Goal: Register for event/course

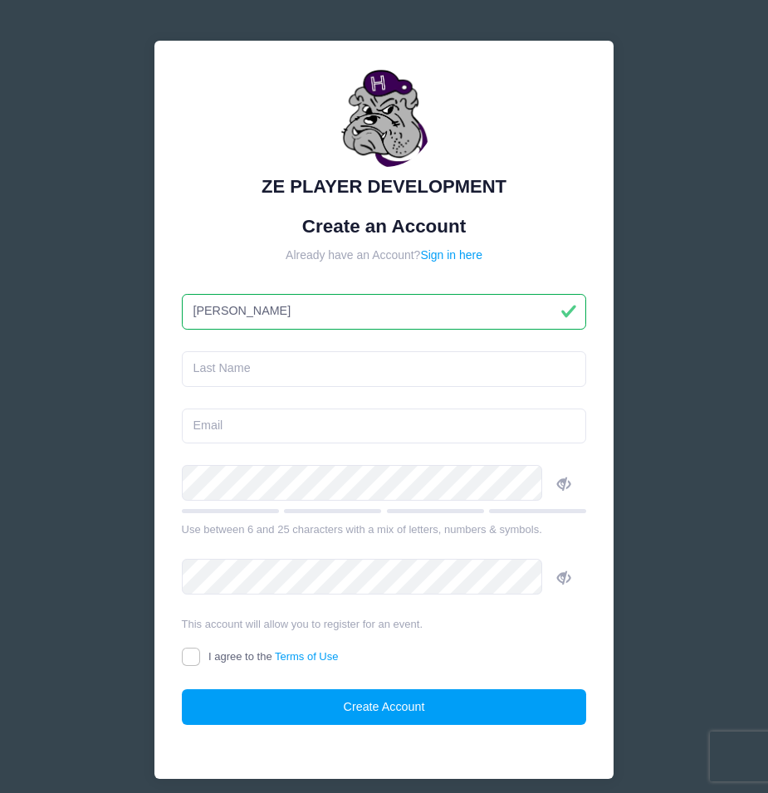
type input "[PERSON_NAME]"
type input "Hill"
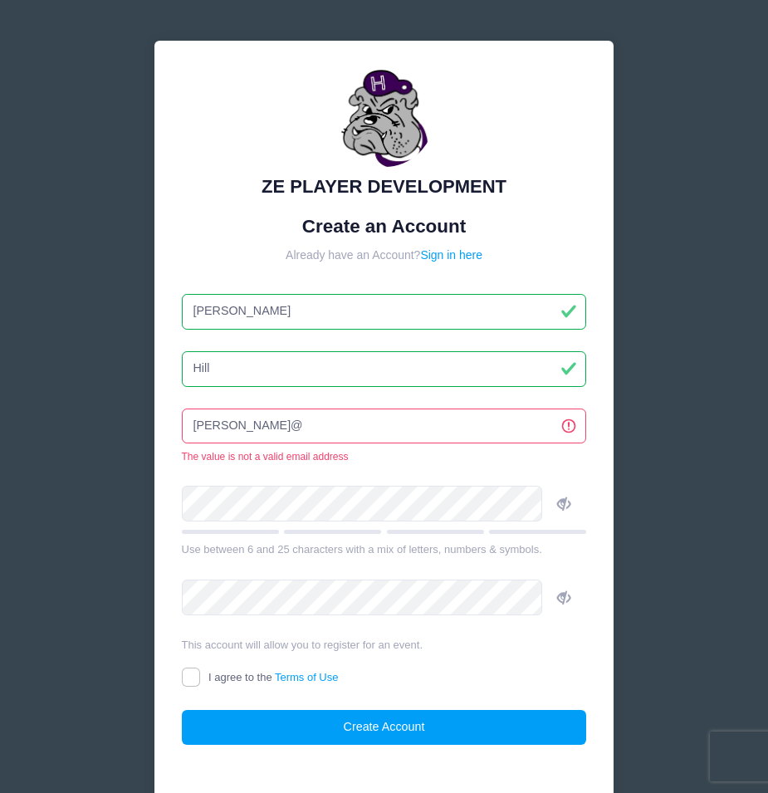
type input "[PERSON_NAME][EMAIL_ADDRESS][DOMAIN_NAME]"
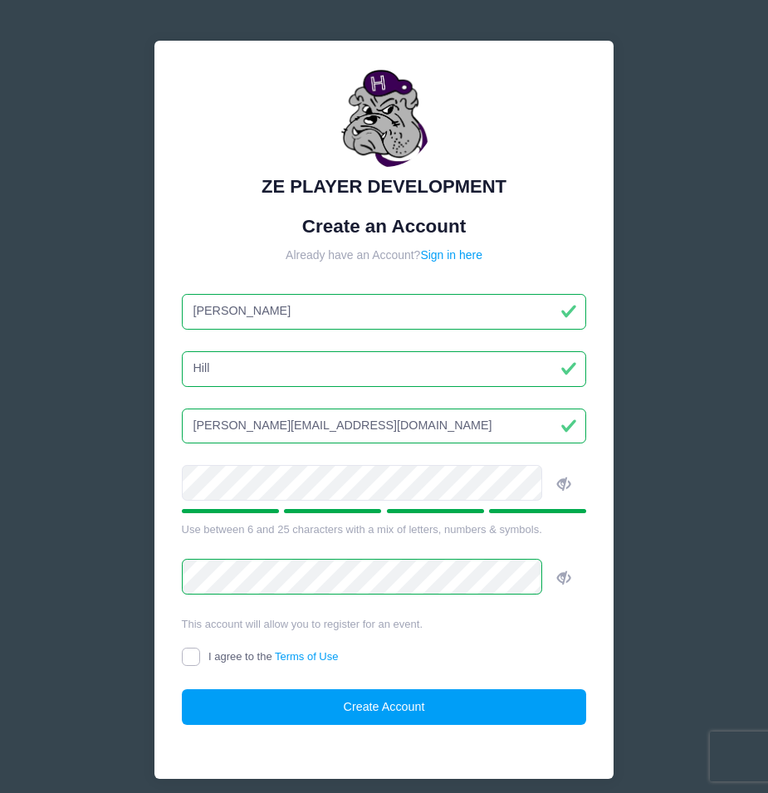
click at [201, 661] on input "I agree to the Terms of Use" at bounding box center [191, 656] width 19 height 19
checkbox input "true"
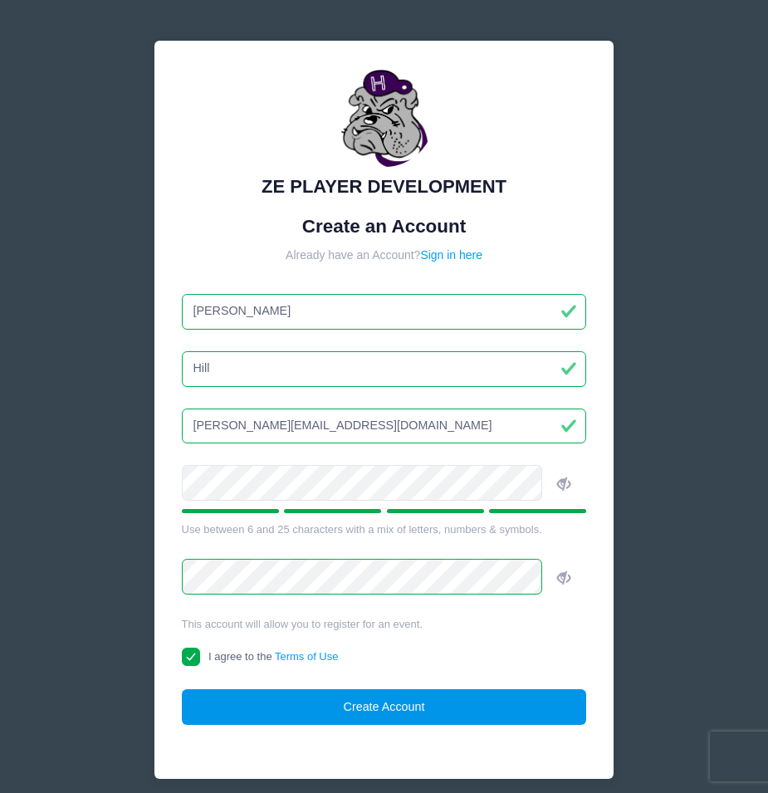
click at [324, 708] on button "Create Account" at bounding box center [384, 707] width 405 height 36
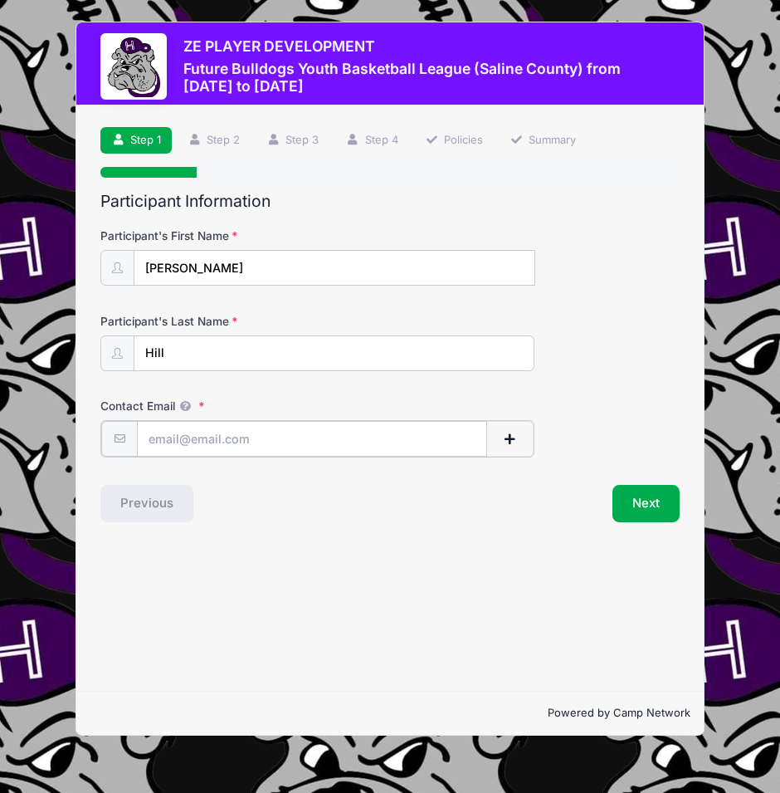
click at [281, 435] on input "Contact Email" at bounding box center [311, 439] width 349 height 36
type input "[PERSON_NAME][EMAIL_ADDRESS][DOMAIN_NAME]"
click at [647, 503] on button "Next" at bounding box center [646, 502] width 67 height 38
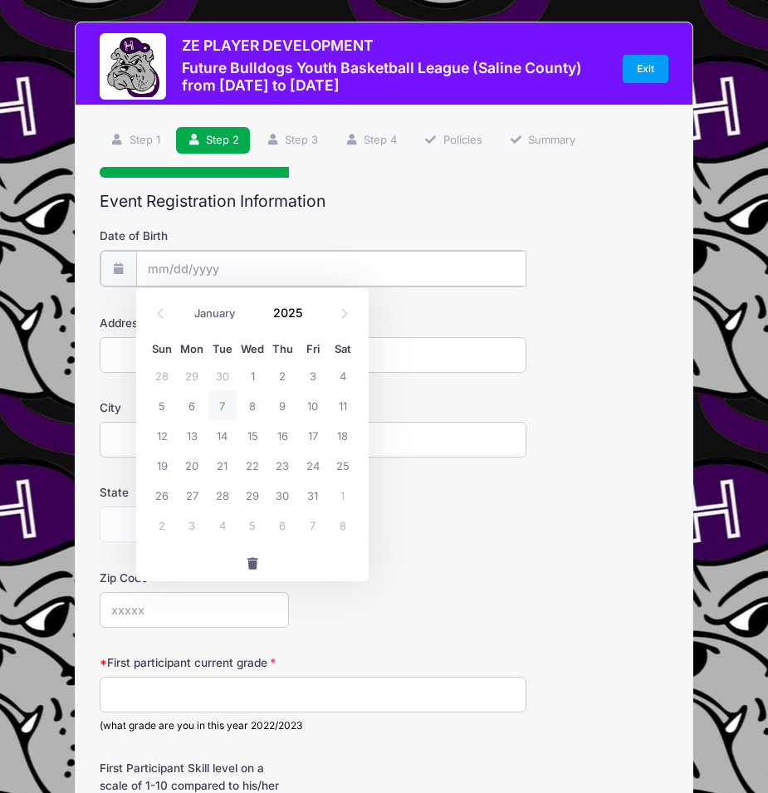
click at [224, 261] on input "Date of Birth" at bounding box center [331, 269] width 390 height 36
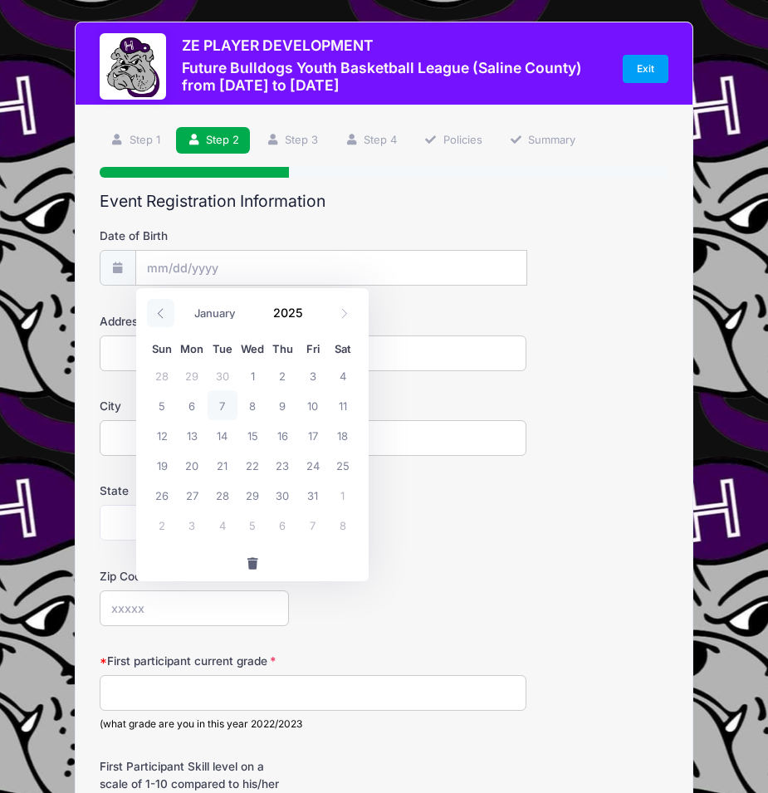
click at [166, 318] on span at bounding box center [160, 313] width 27 height 28
select select "7"
click at [315, 316] on span at bounding box center [313, 318] width 12 height 12
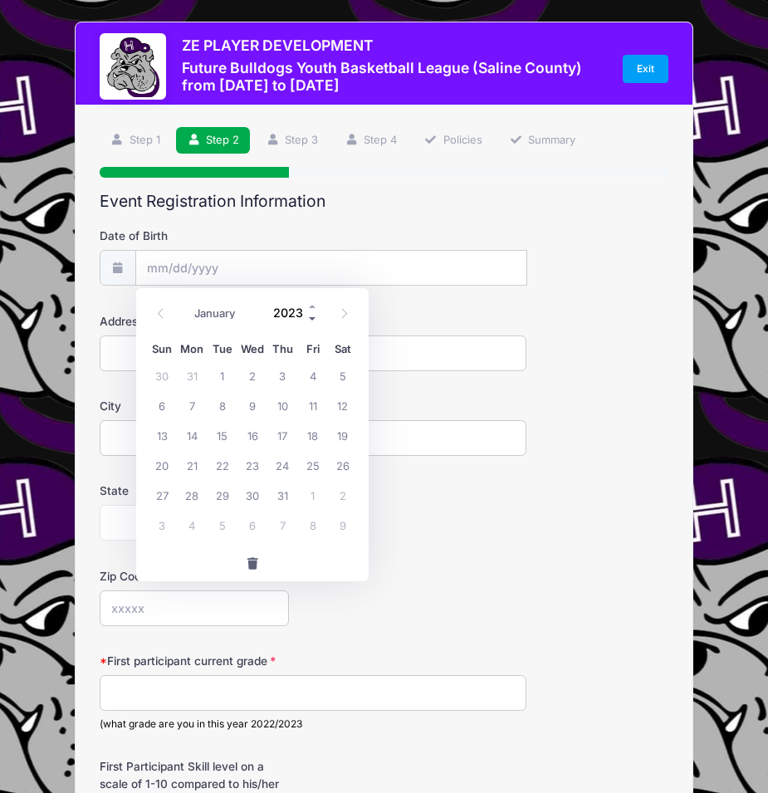
click at [313, 320] on span at bounding box center [313, 318] width 12 height 12
click at [314, 320] on span at bounding box center [313, 318] width 12 height 12
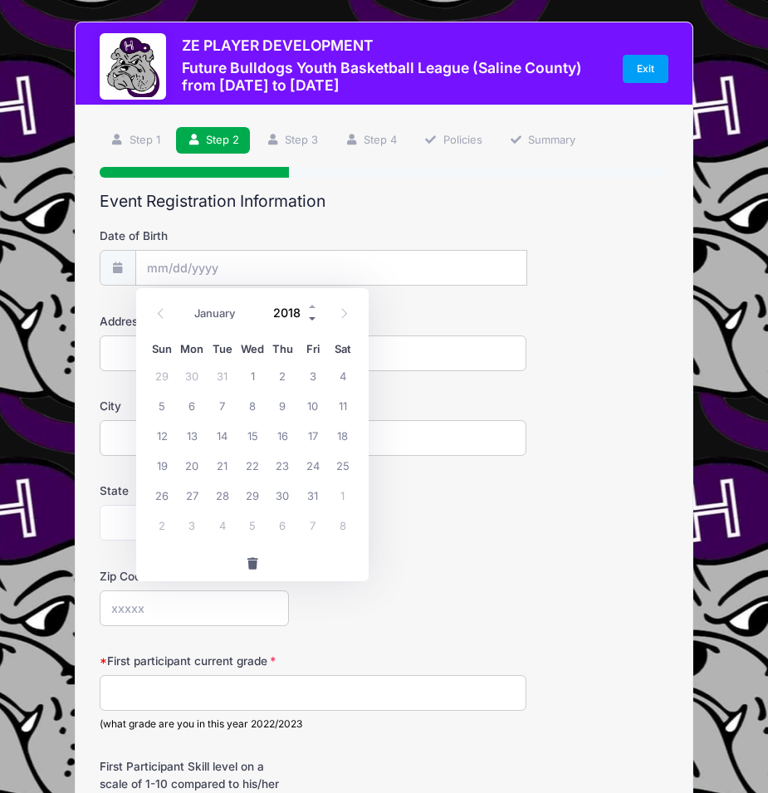
click at [314, 320] on span at bounding box center [313, 318] width 12 height 12
type input "2017"
click at [223, 527] on span "5" at bounding box center [223, 525] width 30 height 30
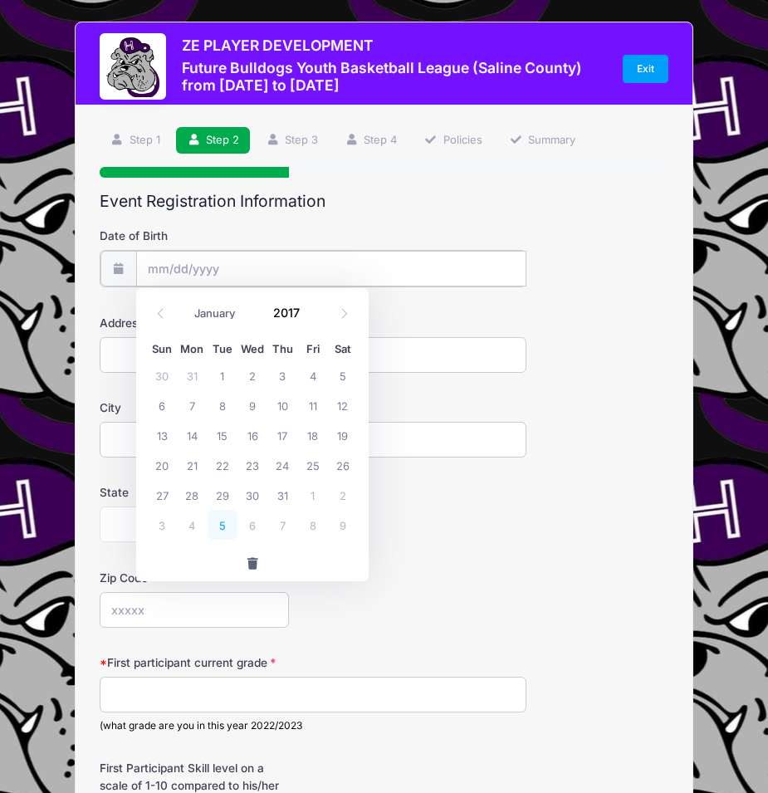
type input "09/05/2017"
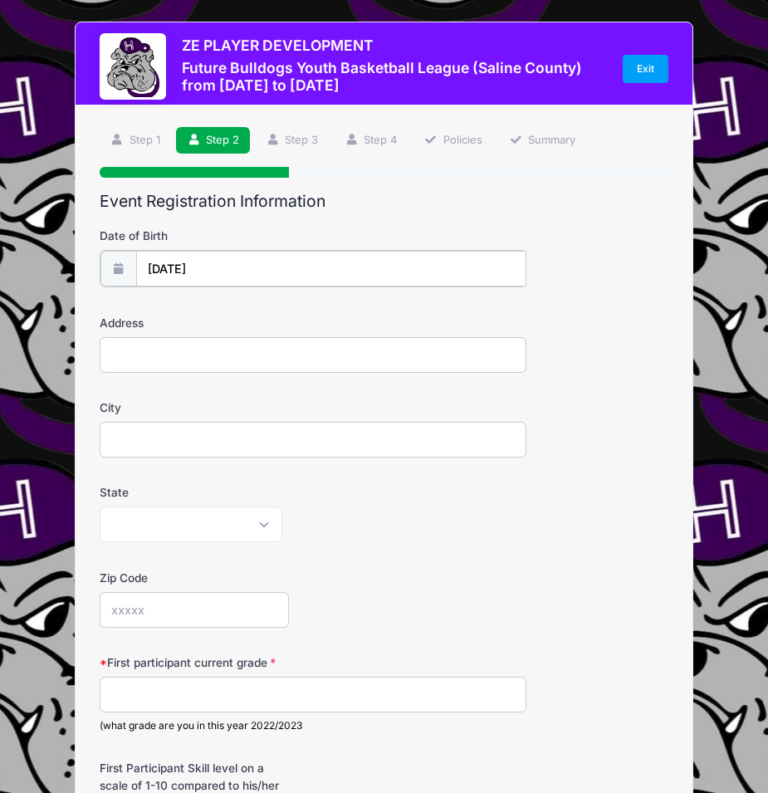
click at [274, 266] on input "09/05/2017" at bounding box center [331, 269] width 390 height 36
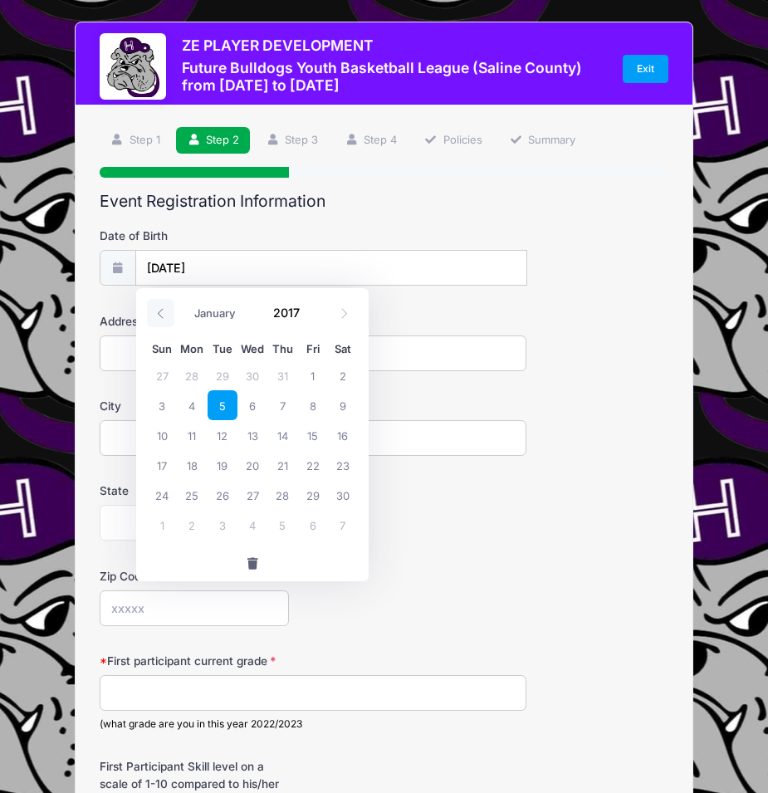
click at [169, 315] on span at bounding box center [160, 313] width 27 height 28
click at [222, 525] on span "5" at bounding box center [223, 525] width 30 height 30
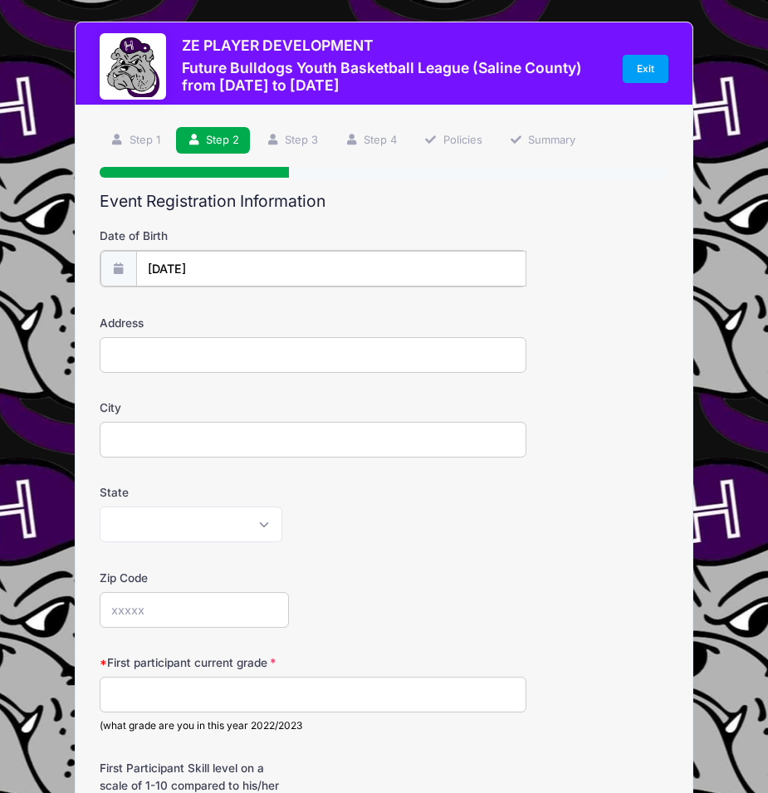
click at [160, 269] on input "09/05/2017" at bounding box center [331, 269] width 390 height 36
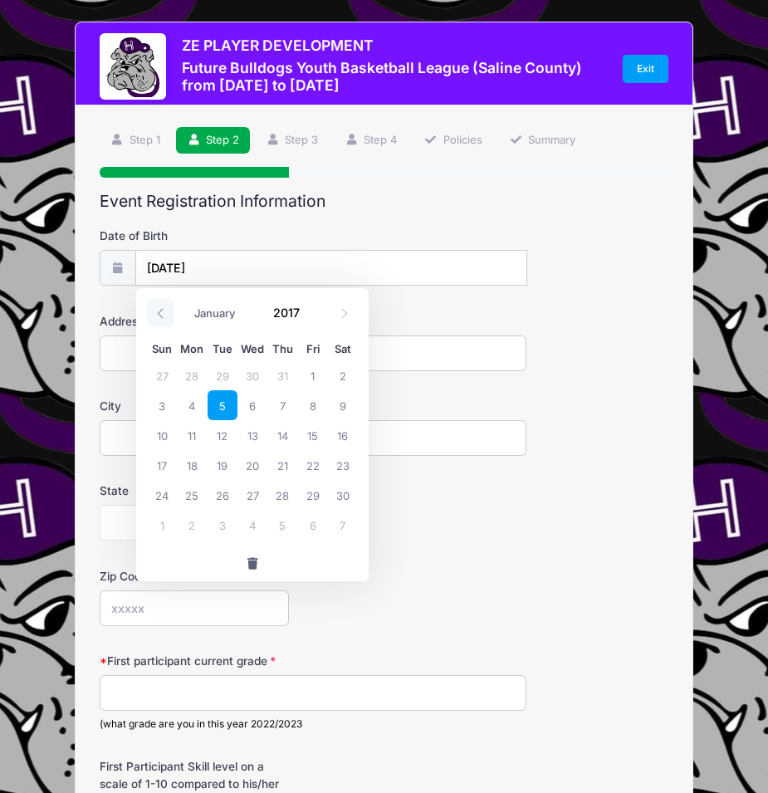
click at [158, 314] on icon at bounding box center [160, 313] width 11 height 11
select select "7"
click at [344, 374] on span "5" at bounding box center [343, 375] width 30 height 30
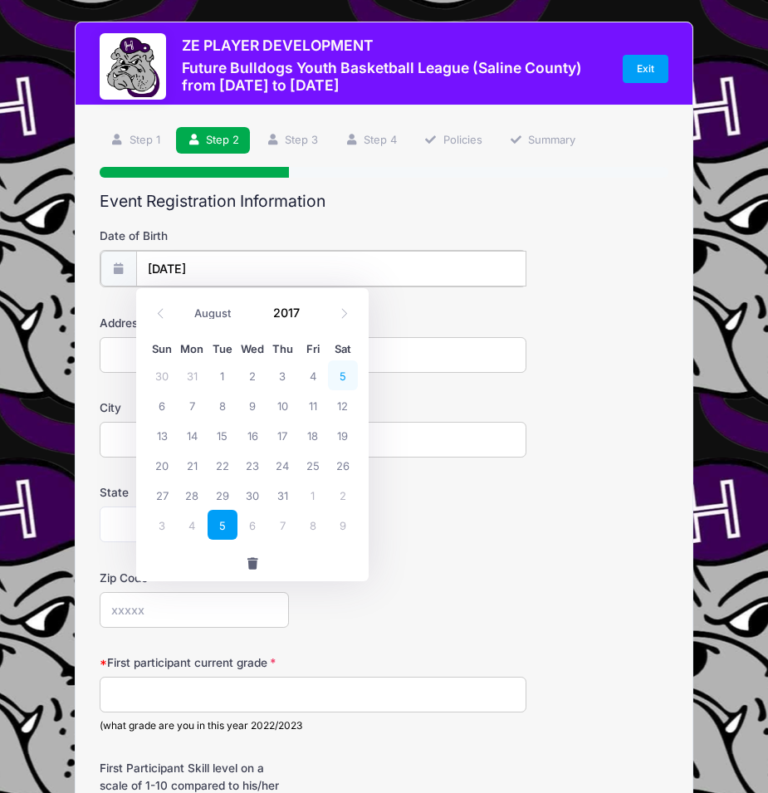
type input "08/05/2017"
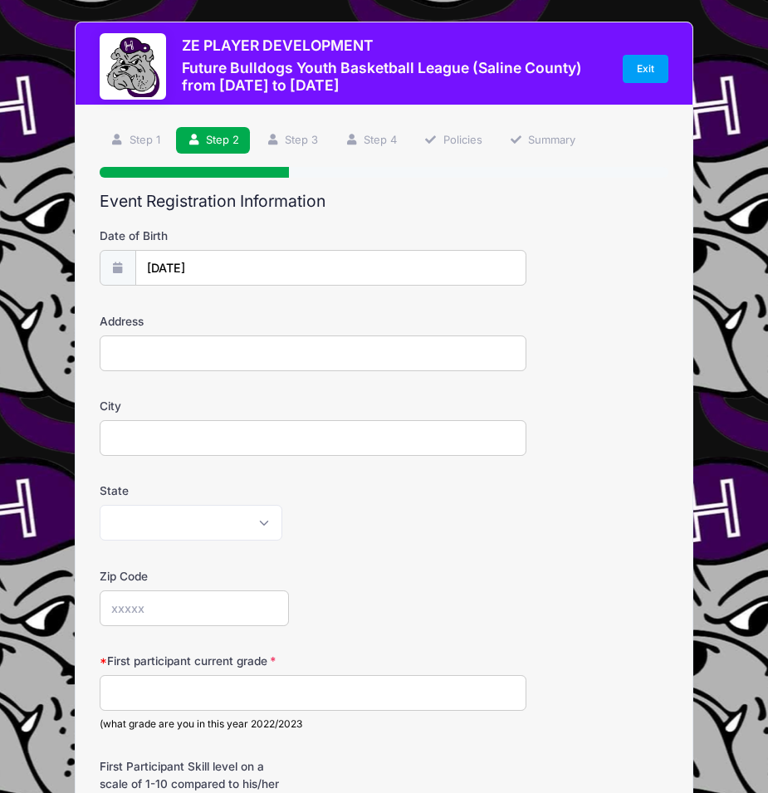
click at [236, 358] on input "Address" at bounding box center [313, 353] width 427 height 36
type input "14600 US Highway 45 N"
type input "New Burnside"
type input "62967"
click at [262, 530] on select "Alabama Alaska American Samoa Arizona Arkansas Armed Forces Africa Armed Forces…" at bounding box center [191, 523] width 183 height 36
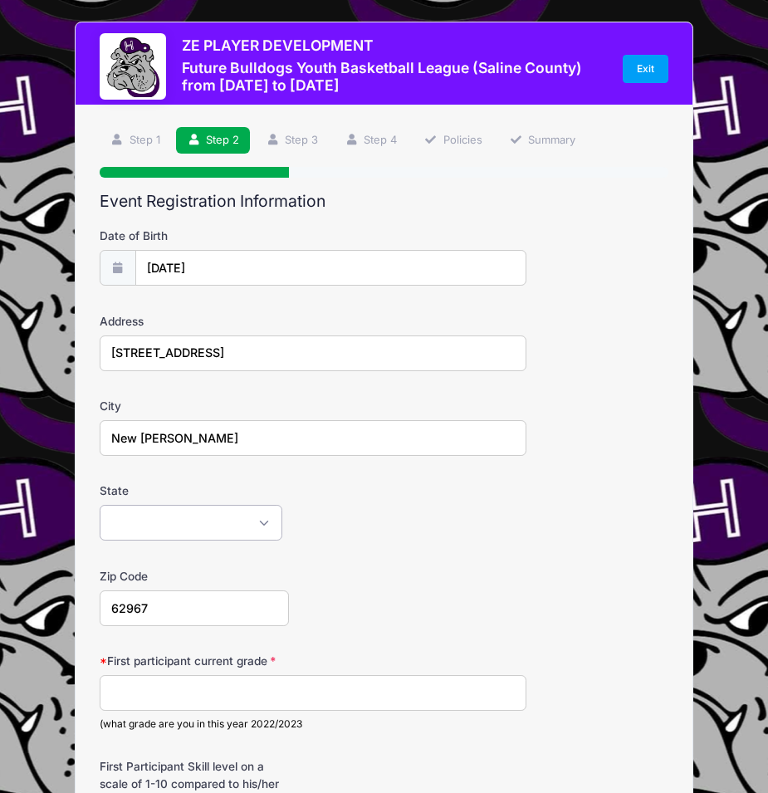
select select "IL"
click at [100, 505] on select "Alabama Alaska American Samoa Arizona Arkansas Armed Forces Africa Armed Forces…" at bounding box center [191, 523] width 183 height 36
click at [565, 537] on div "State Alabama Alaska American Samoa Arizona Arkansas Armed Forces Africa Armed …" at bounding box center [384, 511] width 569 height 58
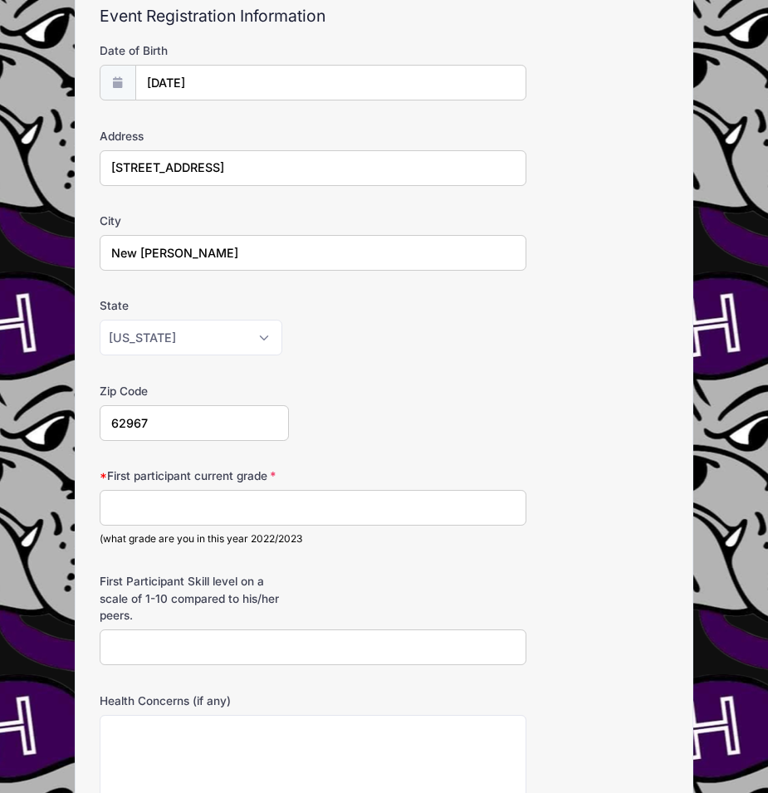
scroll to position [246, 0]
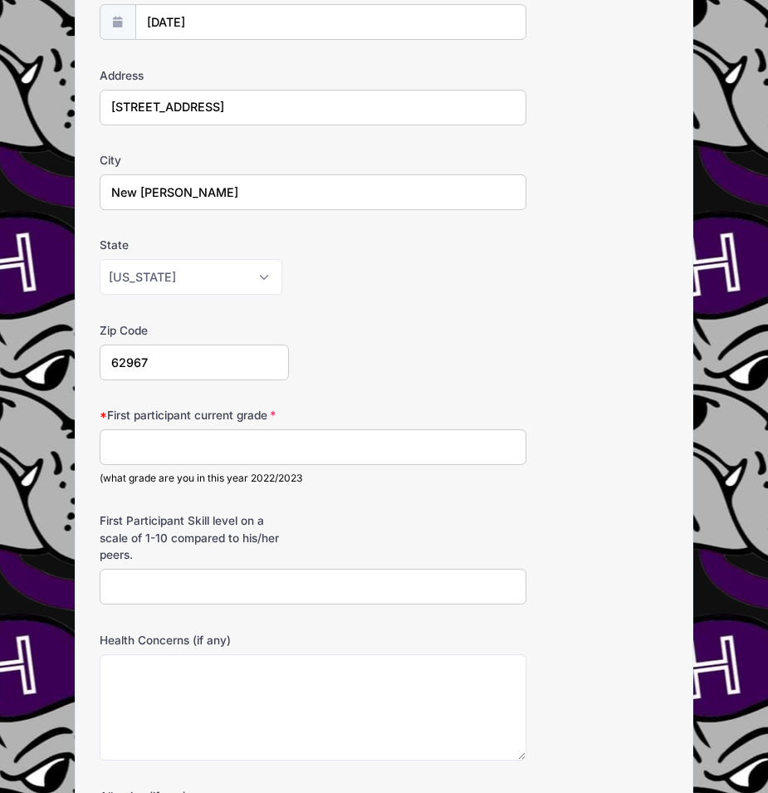
click at [247, 453] on input "First participant current grade" at bounding box center [313, 447] width 427 height 36
type input "3rd"
click at [559, 501] on form "Date of Birth 08/05/2017 Address 14600 US Highway 45 N City New Burnside State …" at bounding box center [384, 449] width 569 height 935
click at [192, 592] on input "First Participant Skill level on a scale of 1-10 compared to his/her peers." at bounding box center [313, 587] width 427 height 36
type input "5"
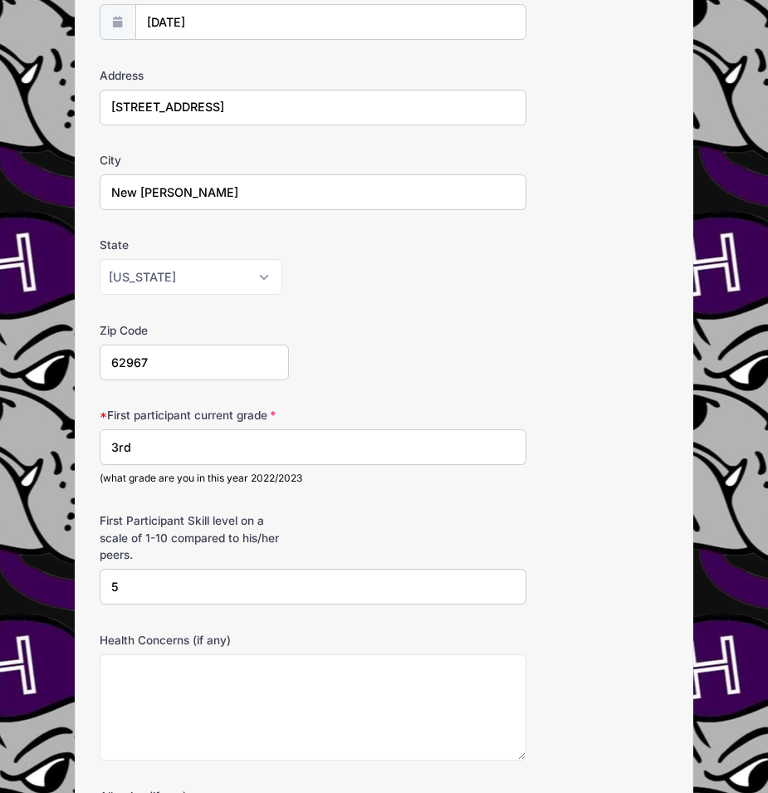
click at [598, 596] on div "First Participant Skill level on a scale of 1-10 compared to his/her peers. 5" at bounding box center [384, 558] width 569 height 92
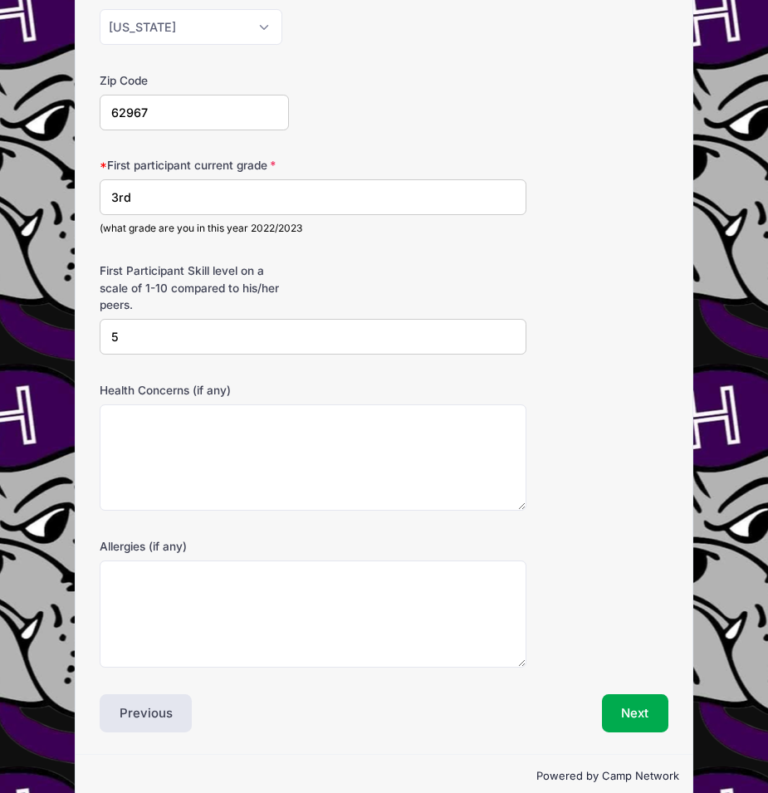
scroll to position [523, 0]
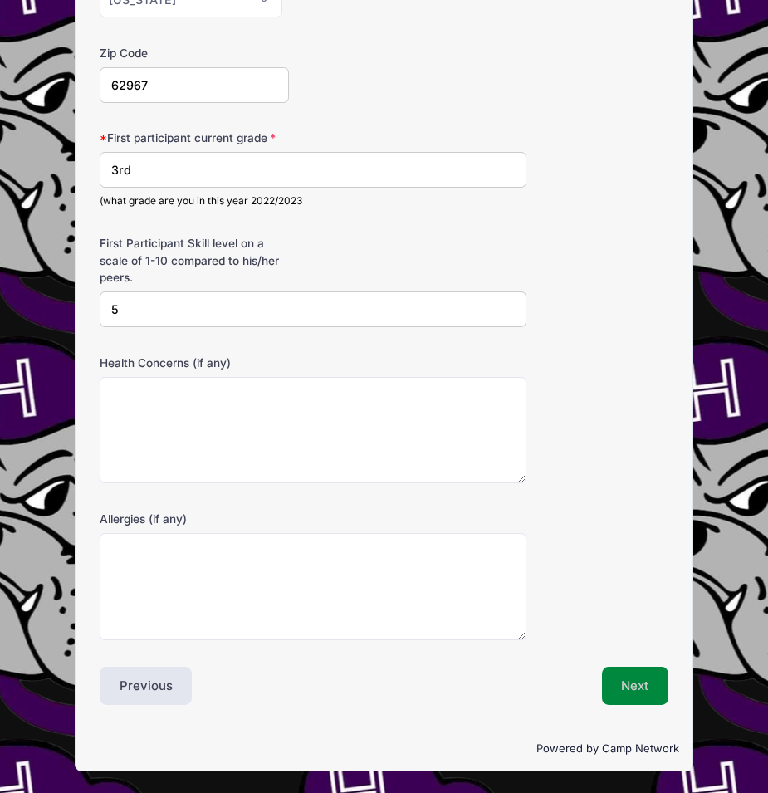
click at [640, 684] on button "Next" at bounding box center [635, 686] width 67 height 38
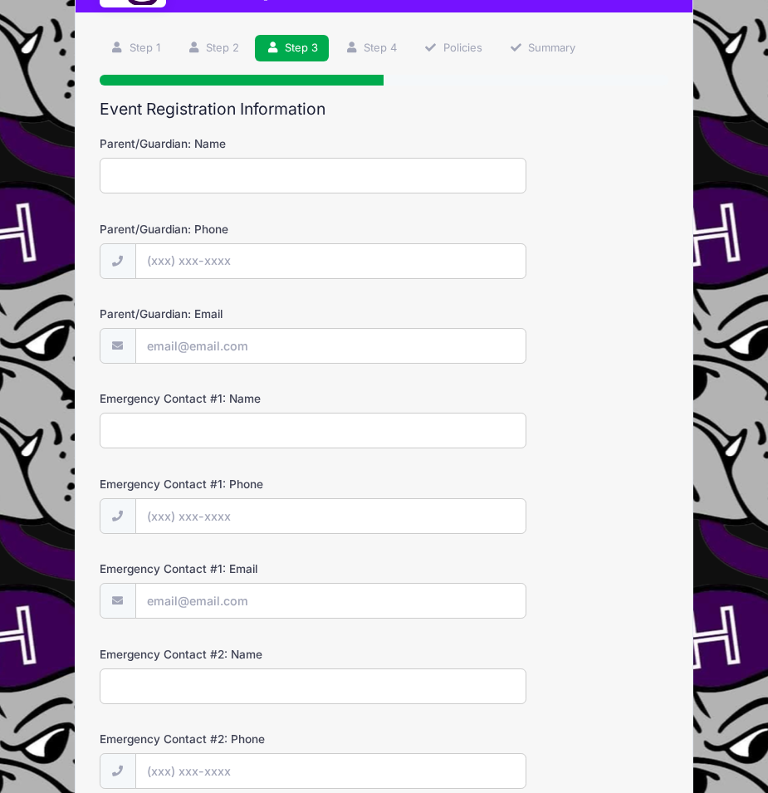
scroll to position [0, 0]
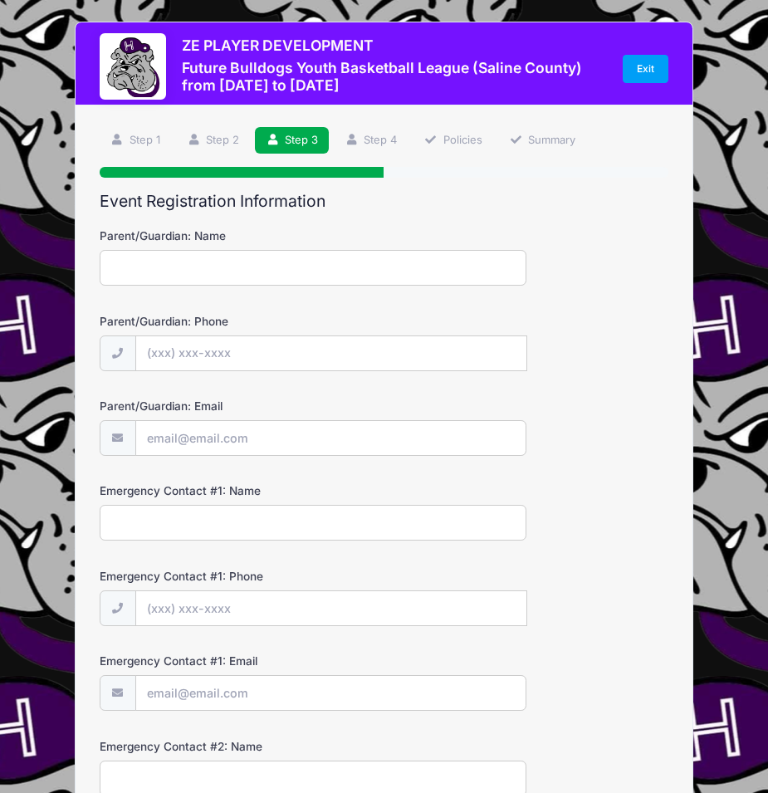
click at [187, 275] on input "Parent/Guardian: Name" at bounding box center [313, 268] width 427 height 36
type input "Ryan Hill"
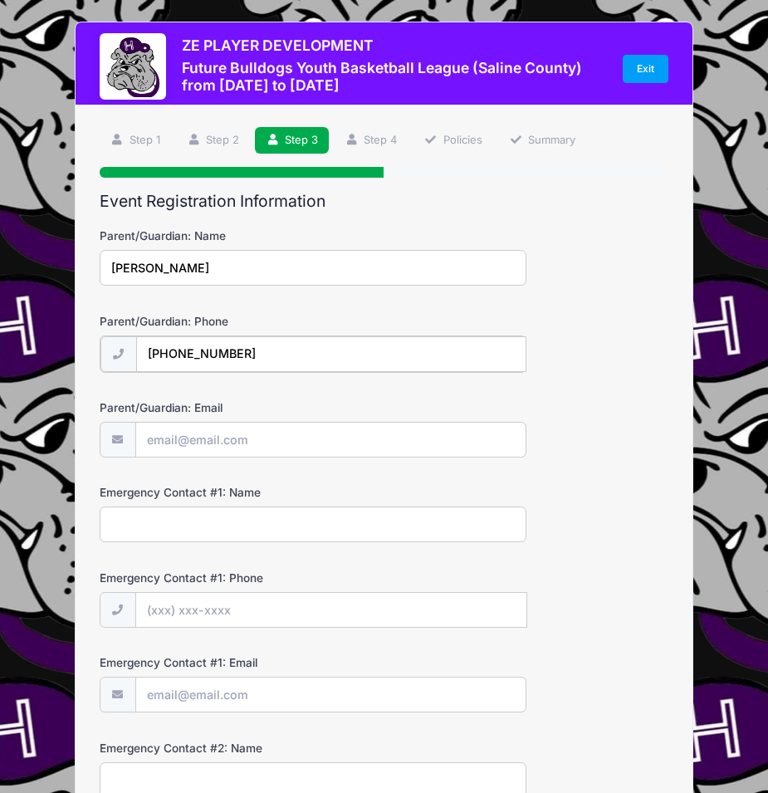
type input "(618) 658-0210"
click at [252, 433] on input "Parent/Guardian: Email" at bounding box center [330, 439] width 389 height 36
type input "[PERSON_NAME][EMAIL_ADDRESS][DOMAIN_NAME]"
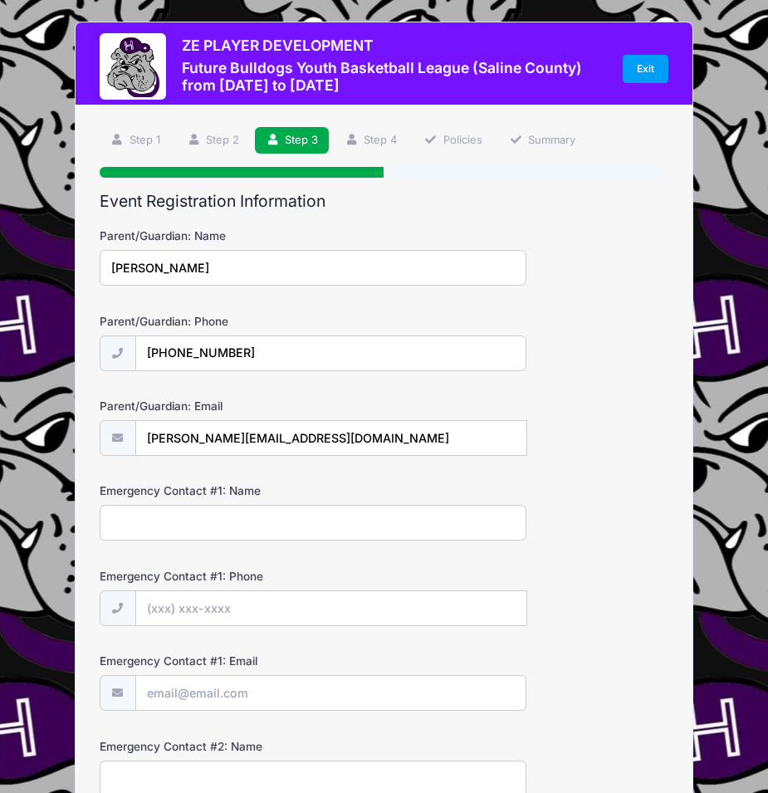
click at [236, 523] on input "Emergency Contact #1: Name" at bounding box center [313, 523] width 427 height 36
type input "Megan Hill"
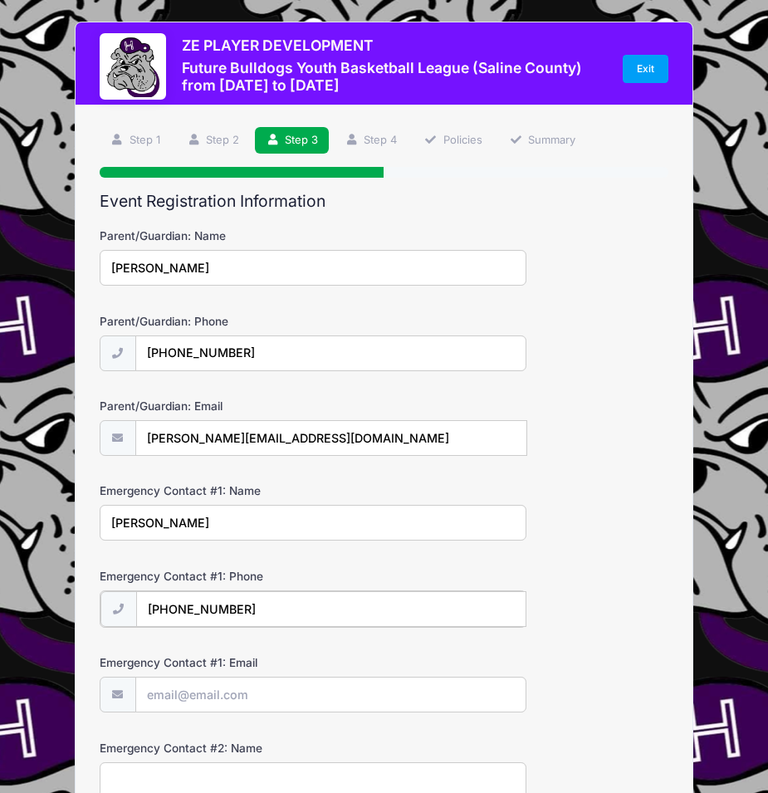
type input "(618) 926-4802"
click at [247, 696] on input "Emergency Contact #1: Email" at bounding box center [330, 694] width 389 height 36
type input "megwin1@hotmail.com"
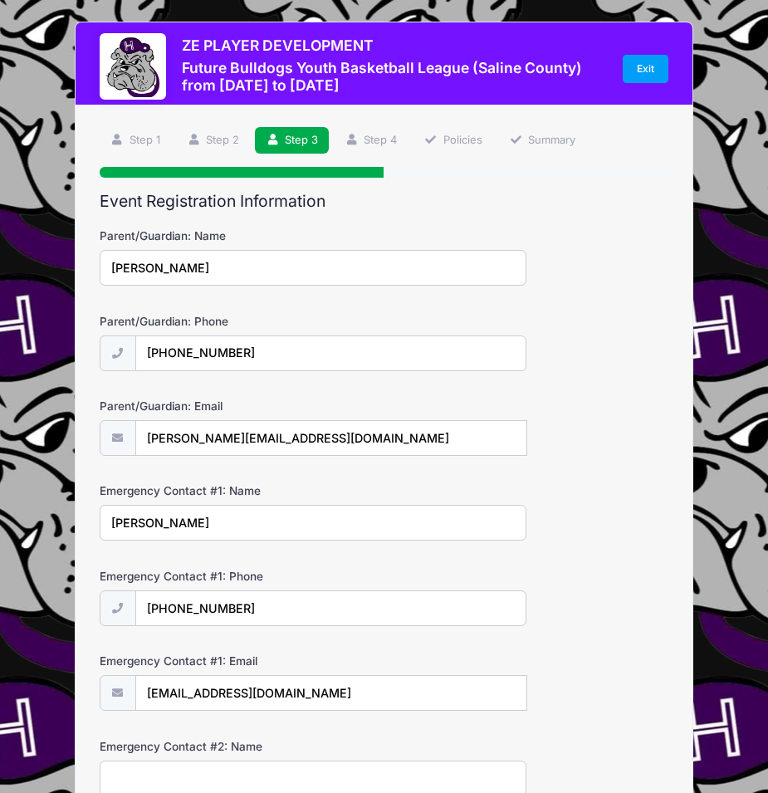
click at [593, 677] on div "Emergency Contact #1: Email megwin1@hotmail.com" at bounding box center [384, 681] width 569 height 58
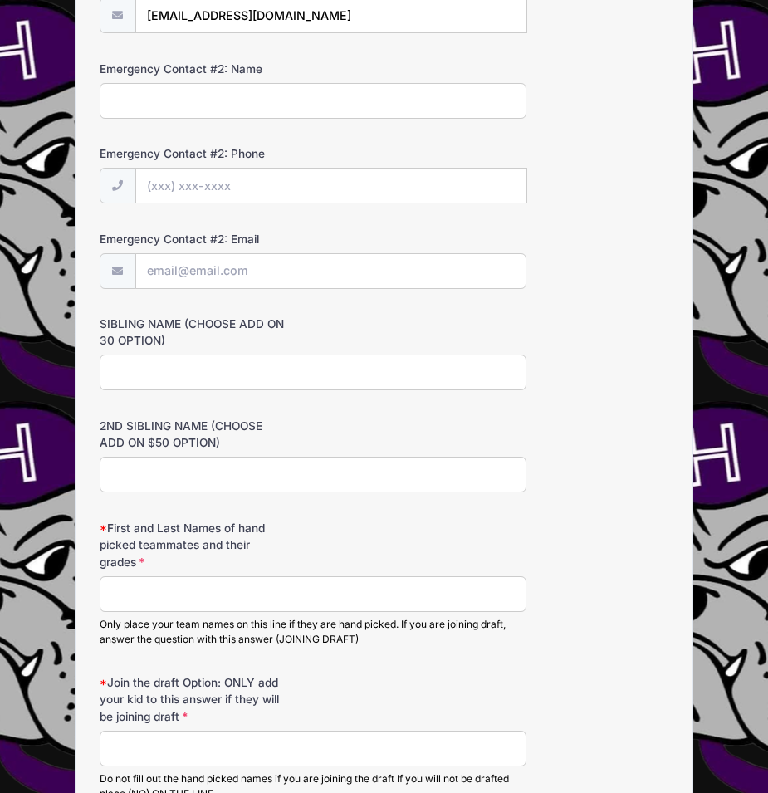
scroll to position [717, 0]
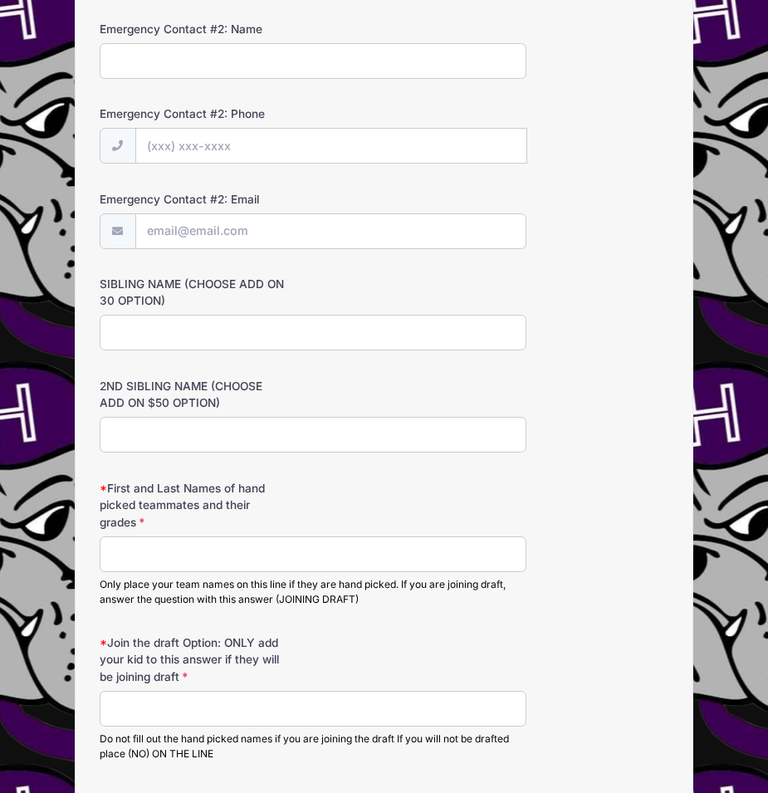
click at [222, 550] on input "First and Last Names of hand picked teammates and their grades" at bounding box center [313, 554] width 427 height 36
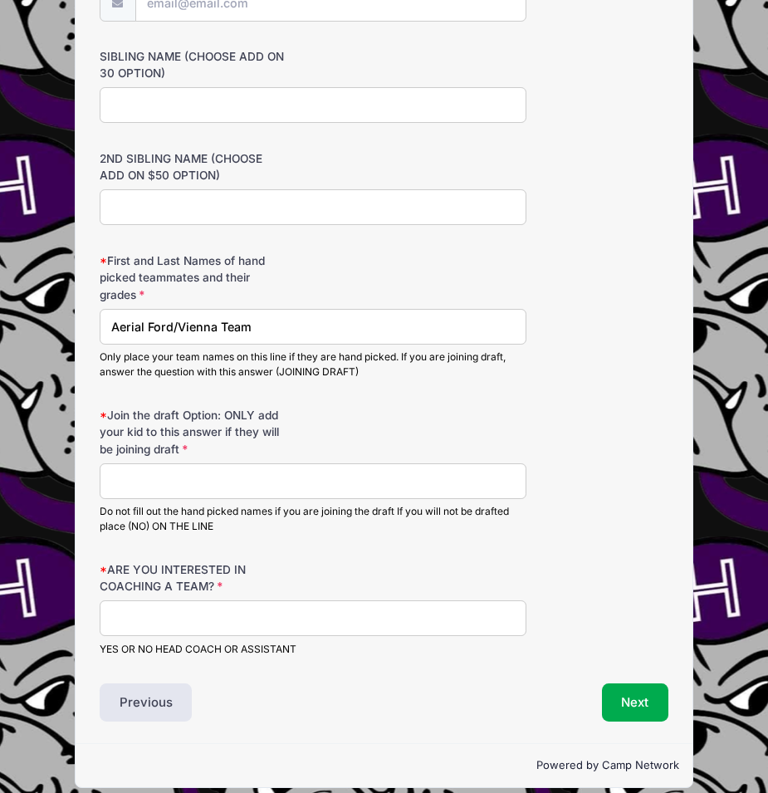
scroll to position [945, 0]
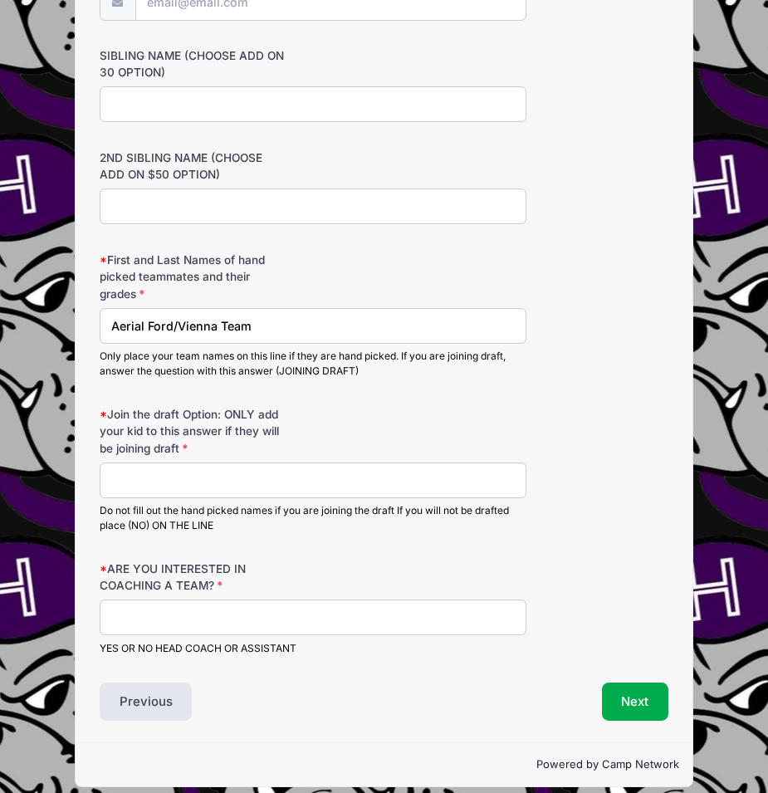
type input "Aerial Ford/Vienna Team"
click at [296, 615] on input "ARE YOU INTERESTED IN COACHING A TEAM?" at bounding box center [313, 617] width 427 height 36
type input "No"
click at [206, 481] on input "Join the draft Option: ONLY add your kid to this answer if they will be joining…" at bounding box center [313, 480] width 427 height 36
type input "No"
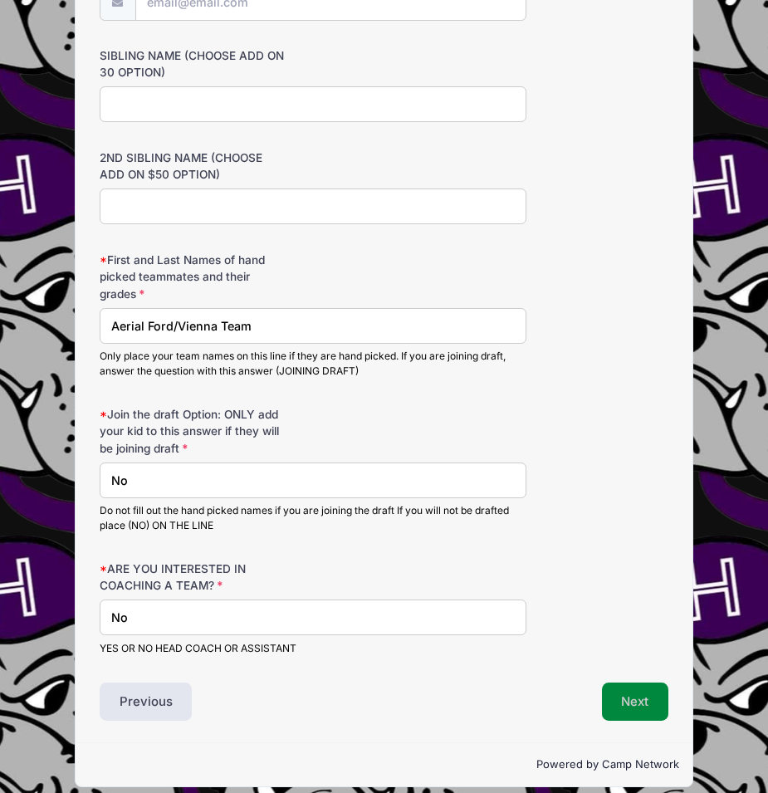
click at [655, 703] on button "Next" at bounding box center [635, 701] width 67 height 38
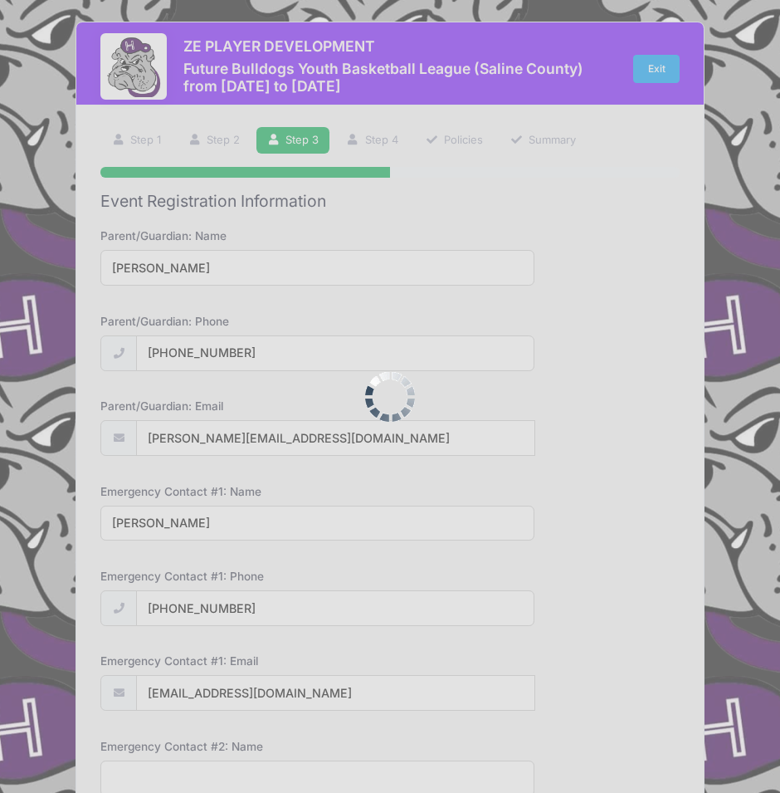
scroll to position [0, 0]
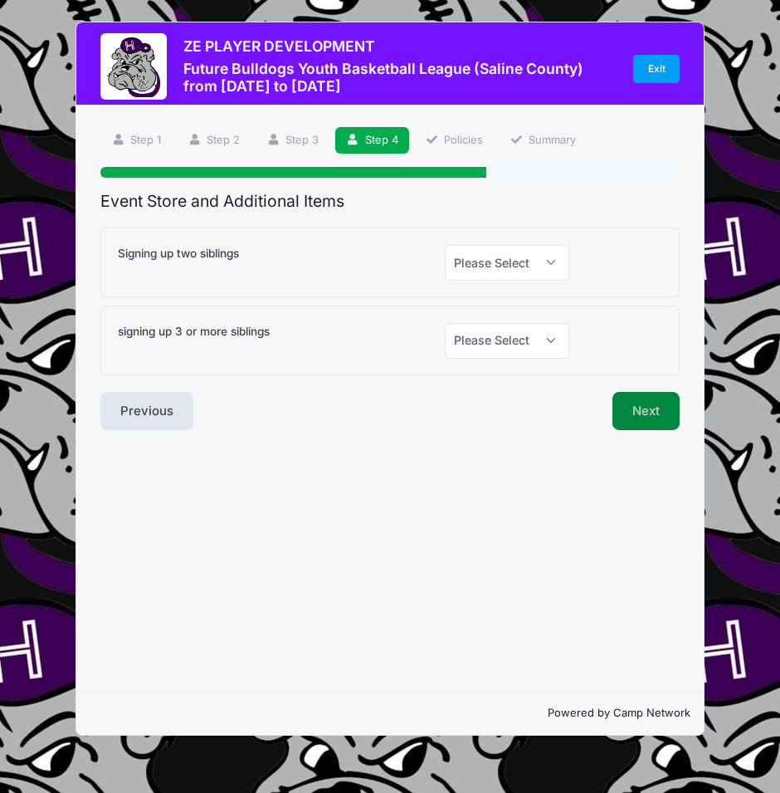
click at [651, 413] on button "Next" at bounding box center [646, 411] width 67 height 38
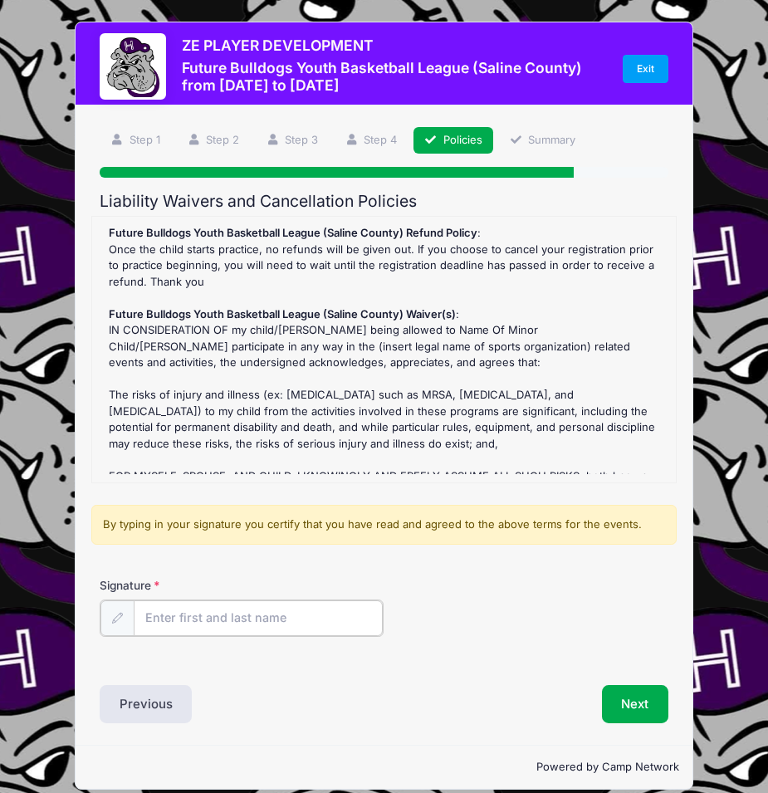
click at [283, 609] on input "Signature" at bounding box center [259, 618] width 250 height 36
type input "Ryan Hill"
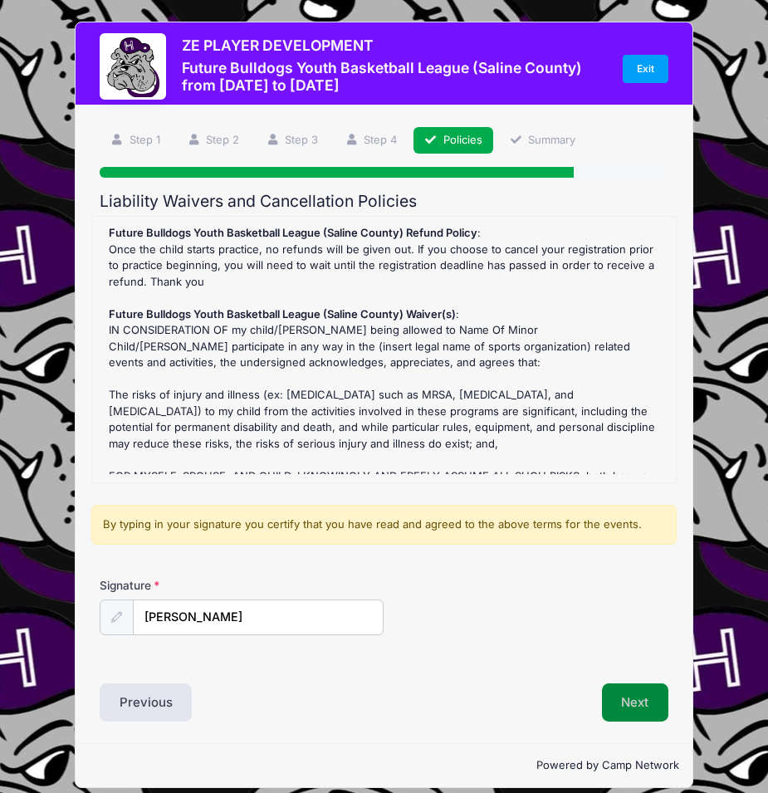
click at [628, 711] on button "Next" at bounding box center [635, 702] width 67 height 38
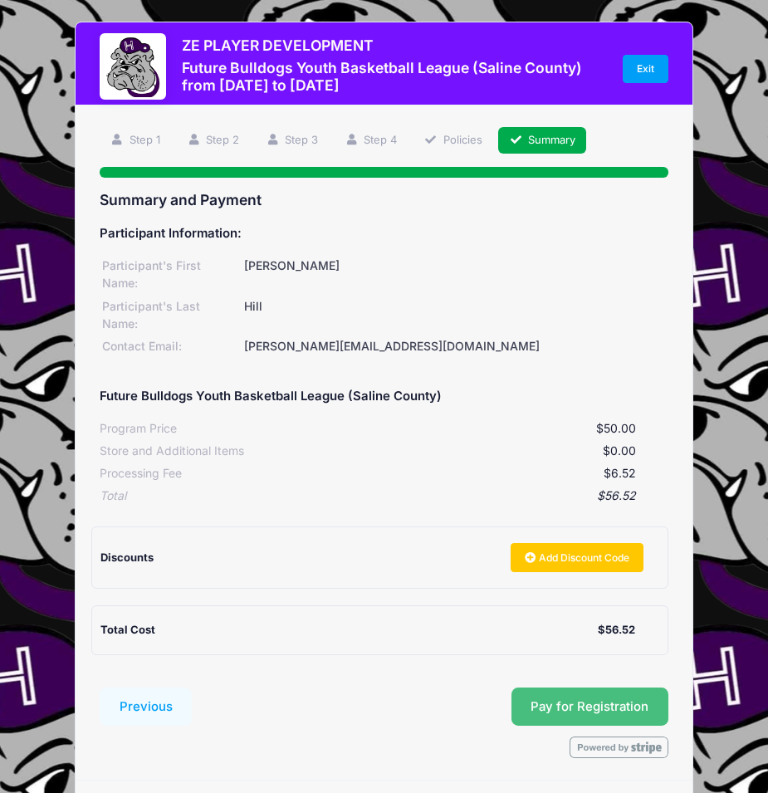
click at [600, 687] on button "Pay for Registration" at bounding box center [590, 706] width 158 height 38
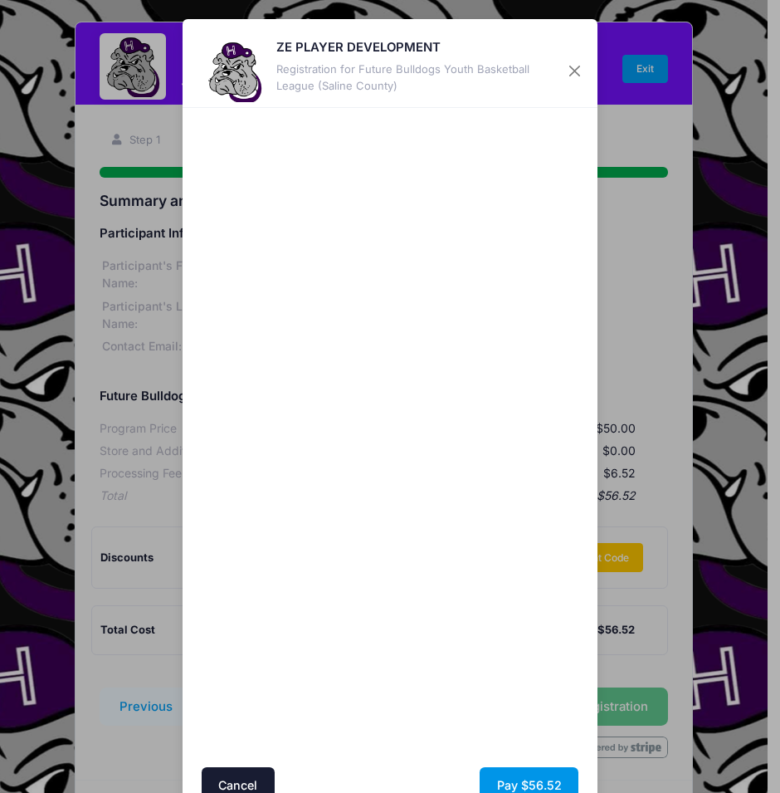
click at [552, 783] on button "Pay $56.52" at bounding box center [529, 785] width 99 height 36
